Goal: Transaction & Acquisition: Purchase product/service

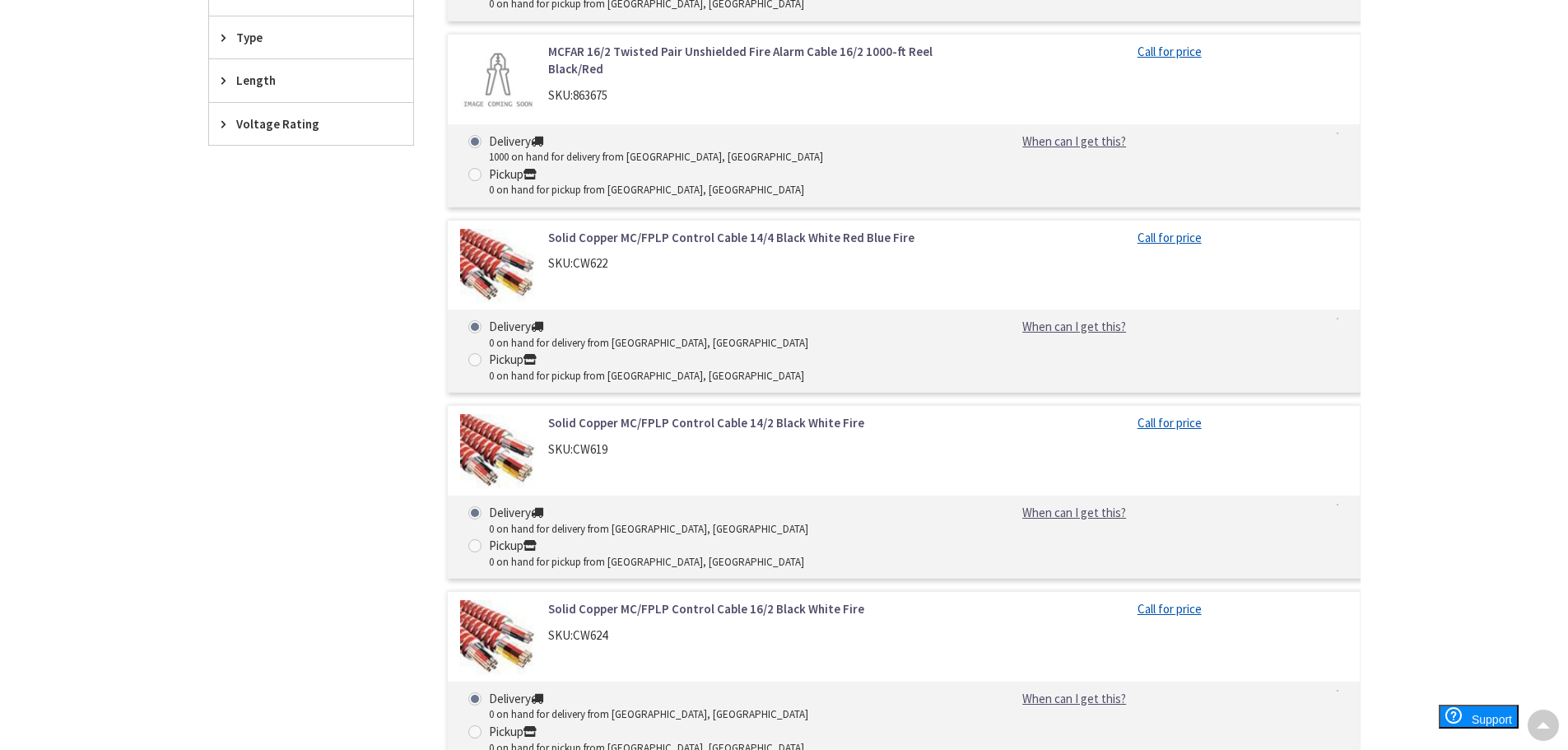
scroll to position [494, 0]
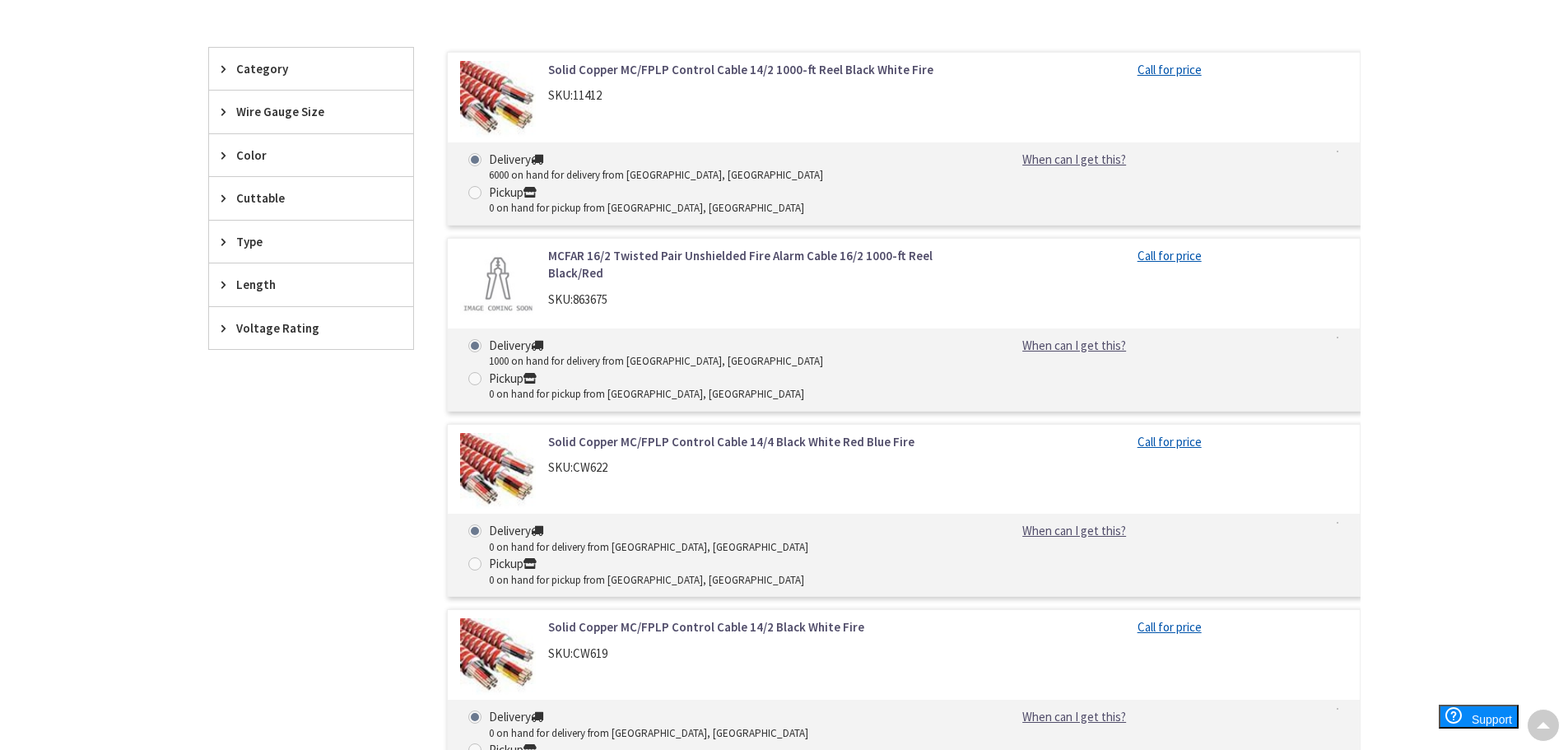
click at [599, 104] on div "SKU: 11412" at bounding box center [758, 95] width 419 height 17
click at [629, 69] on link "Solid Copper MC/FPLP Control Cable 14/2 1000-ft Reel Black White Fire" at bounding box center [758, 70] width 419 height 17
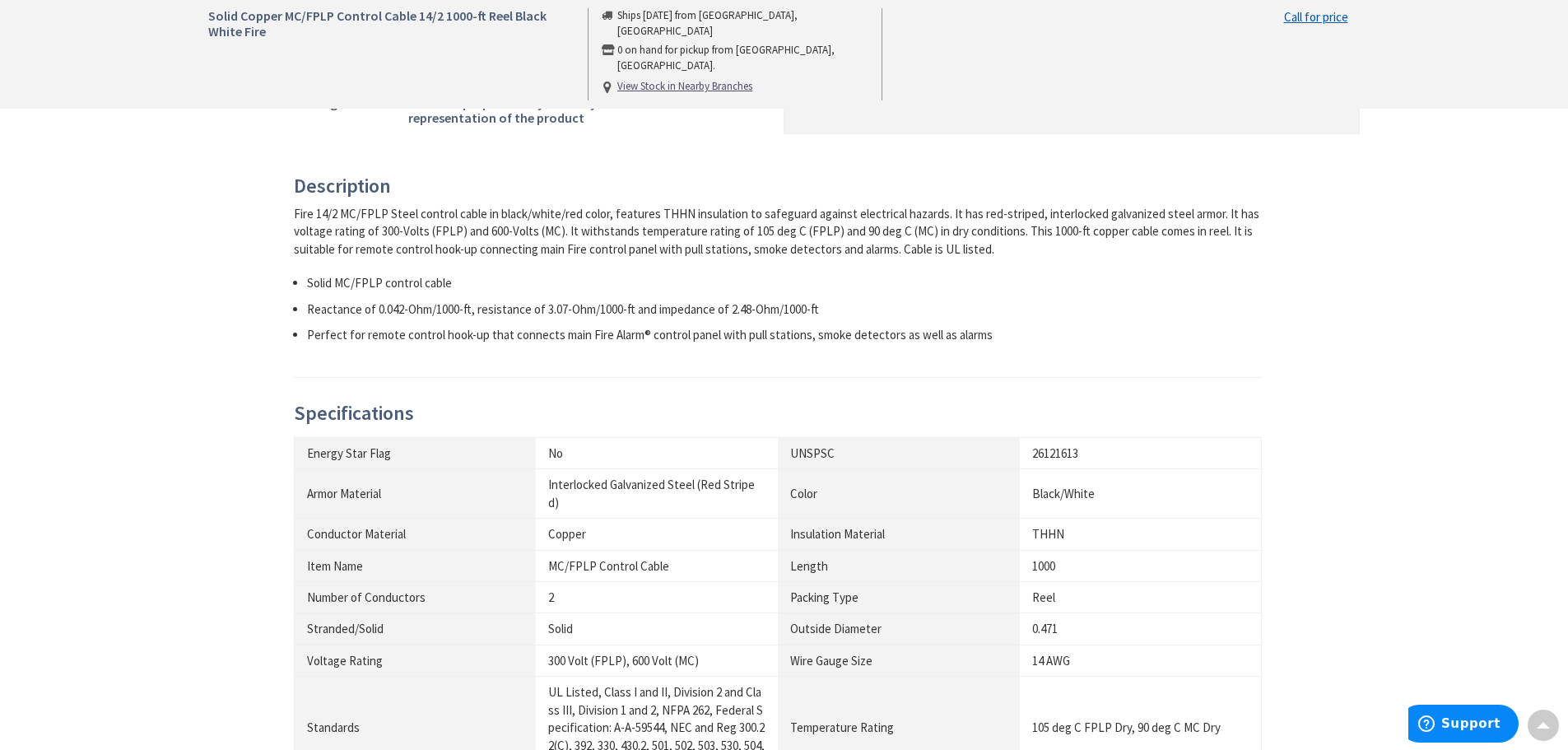
scroll to position [494, 0]
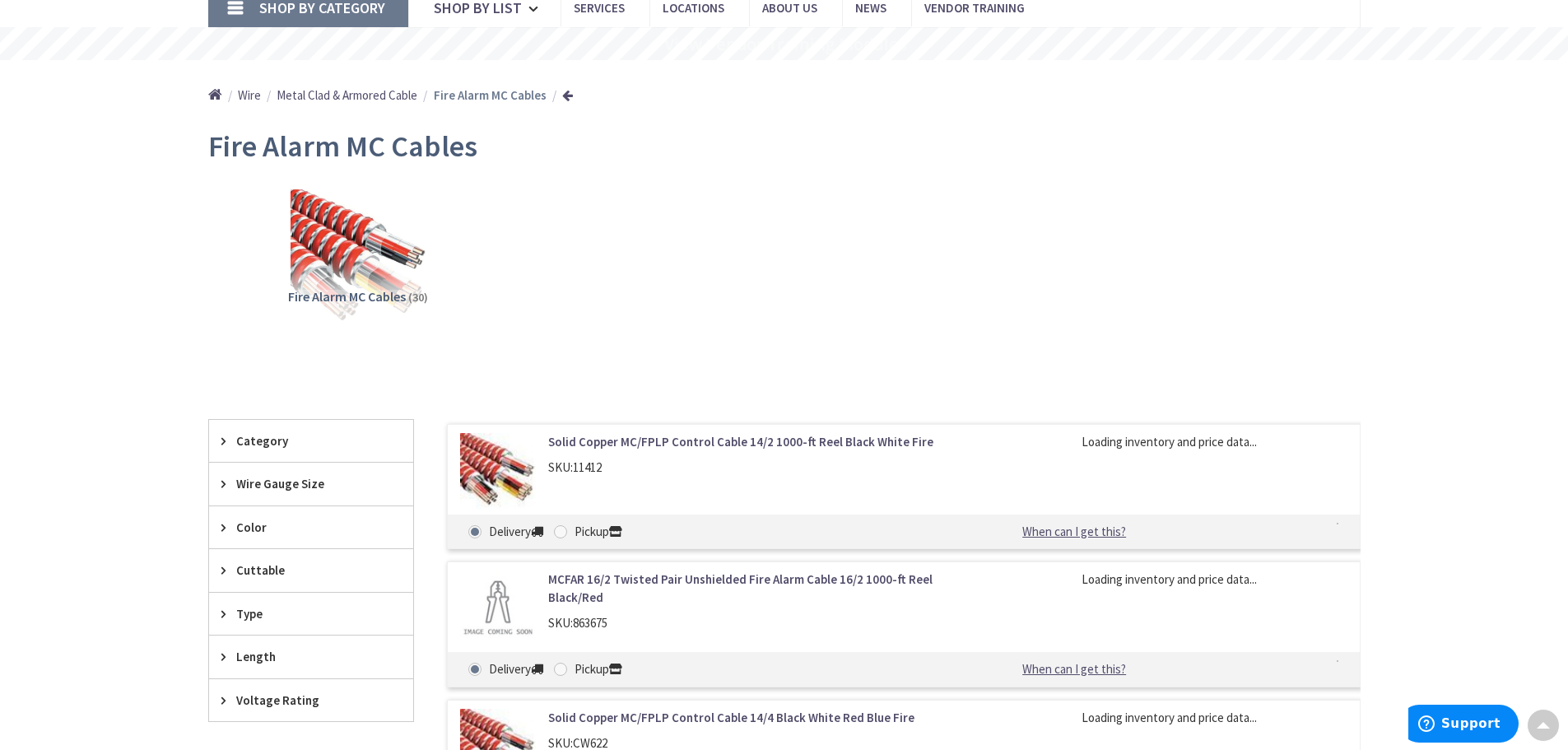
scroll to position [82, 0]
